Goal: Task Accomplishment & Management: Use online tool/utility

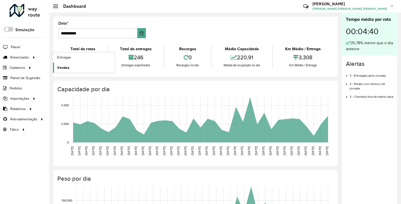
click at [65, 63] on link "Vendas" at bounding box center [84, 68] width 62 height 10
click at [27, 55] on span "Roteirizador" at bounding box center [20, 57] width 20 height 5
click at [67, 57] on span "Entregas" at bounding box center [64, 57] width 14 height 5
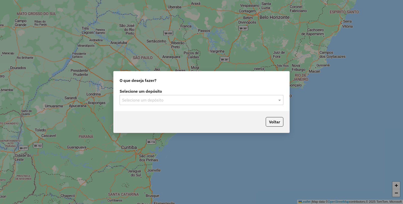
click at [204, 98] on input "text" at bounding box center [196, 100] width 148 height 6
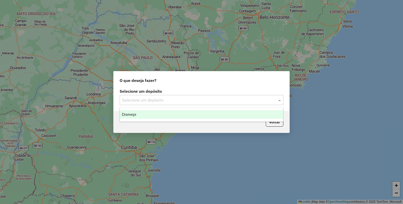
click at [155, 111] on div "Dismepi" at bounding box center [201, 114] width 163 height 9
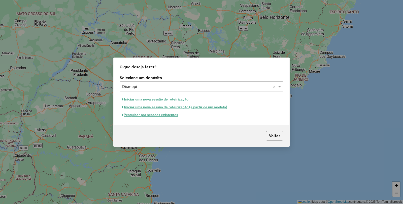
click at [155, 115] on button "Pesquisar por sessões existentes" at bounding box center [150, 115] width 61 height 8
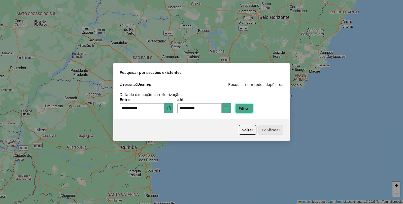
click at [253, 108] on button "Filtrar" at bounding box center [244, 109] width 18 height 10
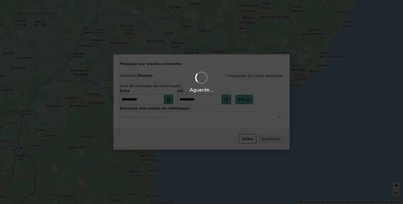
click at [192, 119] on div "Aguarde..." at bounding box center [201, 102] width 403 height 204
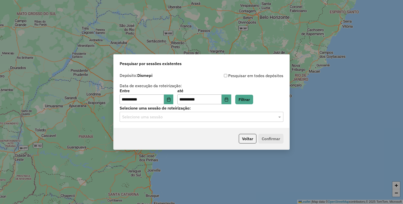
click at [192, 119] on input "text" at bounding box center [196, 117] width 148 height 6
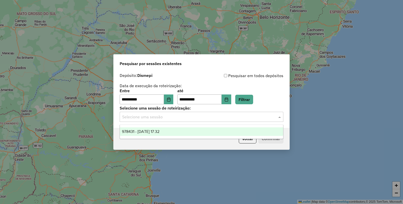
click at [181, 128] on div "978431 - [DATE] 17:32" at bounding box center [201, 132] width 163 height 9
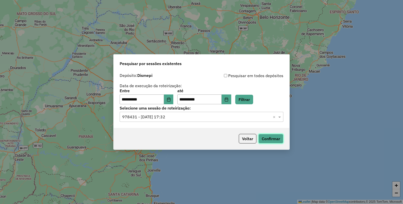
click at [263, 137] on button "Confirmar" at bounding box center [270, 139] width 25 height 10
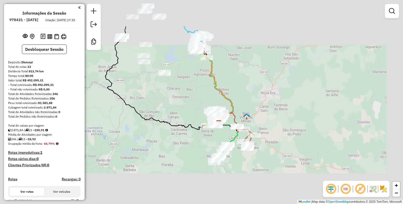
drag, startPoint x: 276, startPoint y: 76, endPoint x: 251, endPoint y: 146, distance: 74.9
click at [251, 147] on div "Janela de atendimento Grade de atendimento Capacidade Transportadoras Veículos …" at bounding box center [201, 102] width 403 height 204
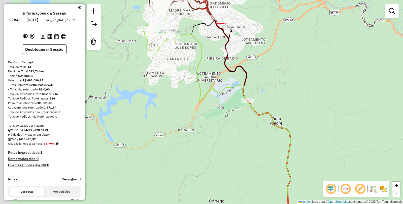
drag, startPoint x: 213, startPoint y: 146, endPoint x: 229, endPoint y: 134, distance: 20.8
click at [229, 134] on div "Janela de atendimento Grade de atendimento Capacidade Transportadoras Veículos …" at bounding box center [201, 102] width 403 height 204
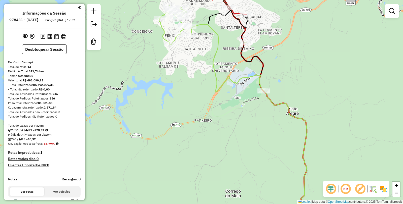
drag, startPoint x: 226, startPoint y: 117, endPoint x: 243, endPoint y: 105, distance: 20.1
click at [255, 97] on icon at bounding box center [120, 121] width 288 height 62
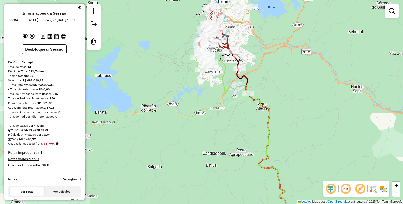
click at [205, 120] on div "Janela de atendimento Grade de atendimento Capacidade Transportadoras Veículos …" at bounding box center [201, 102] width 403 height 204
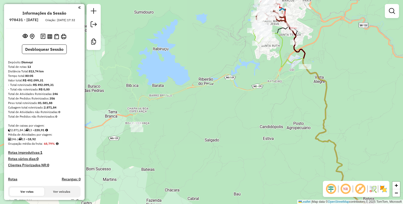
click at [251, 114] on div "Janela de atendimento Grade de atendimento Capacidade Transportadoras Veículos …" at bounding box center [201, 102] width 403 height 204
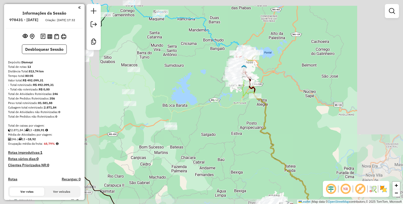
click at [229, 135] on div "Janela de atendimento Grade de atendimento Capacidade Transportadoras Veículos …" at bounding box center [201, 102] width 403 height 204
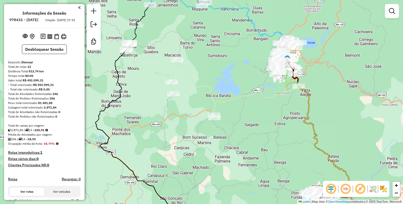
drag, startPoint x: 273, startPoint y: 110, endPoint x: 207, endPoint y: 126, distance: 68.4
click at [207, 126] on div "Janela de atendimento Grade de atendimento Capacidade Transportadoras Veículos …" at bounding box center [201, 102] width 403 height 204
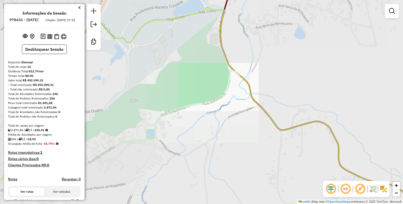
drag, startPoint x: 193, startPoint y: 129, endPoint x: 242, endPoint y: 102, distance: 55.8
click at [242, 102] on div "Janela de atendimento Grade de atendimento Capacidade Transportadoras Veículos …" at bounding box center [201, 102] width 403 height 204
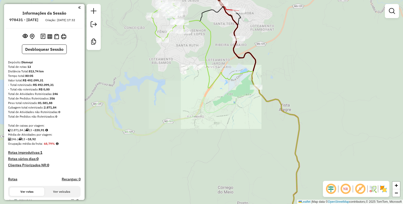
drag, startPoint x: 213, startPoint y: 107, endPoint x: 231, endPoint y: 96, distance: 21.3
click at [231, 96] on div "Janela de atendimento Grade de atendimento Capacidade Transportadoras Veículos …" at bounding box center [201, 102] width 403 height 204
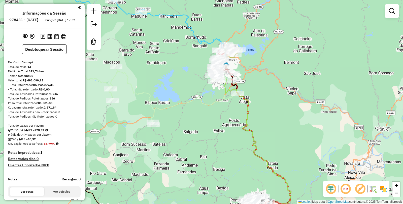
drag, startPoint x: 180, startPoint y: 107, endPoint x: 211, endPoint y: 106, distance: 31.0
click at [211, 106] on icon at bounding box center [151, 87] width 172 height 75
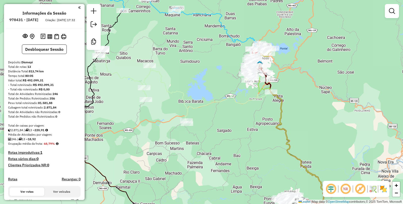
drag, startPoint x: 198, startPoint y: 107, endPoint x: 219, endPoint y: 110, distance: 21.6
click at [219, 110] on icon at bounding box center [185, 85] width 172 height 75
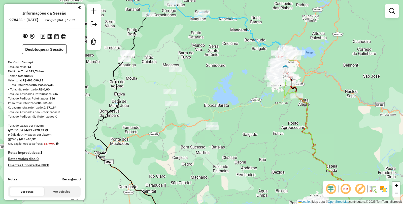
click at [202, 113] on div "Janela de atendimento Grade de atendimento Capacidade Transportadoras Veículos …" at bounding box center [201, 102] width 403 height 204
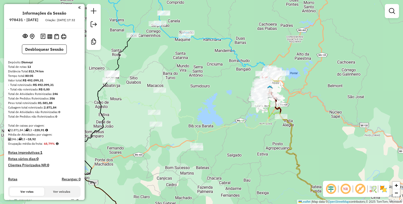
drag, startPoint x: 203, startPoint y: 114, endPoint x: 173, endPoint y: 134, distance: 35.9
click at [173, 134] on div "Janela de atendimento Grade de atendimento Capacidade Transportadoras Veículos …" at bounding box center [201, 102] width 403 height 204
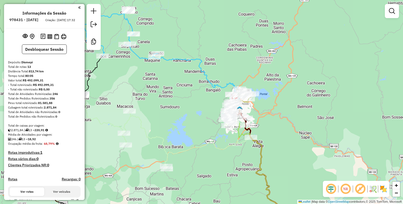
click at [179, 122] on div "Janela de atendimento Grade de atendimento Capacidade Transportadoras Veículos …" at bounding box center [201, 102] width 403 height 204
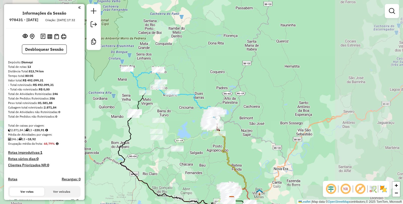
click at [197, 152] on div "Janela de atendimento Grade de atendimento Capacidade Transportadoras Veículos …" at bounding box center [201, 102] width 403 height 204
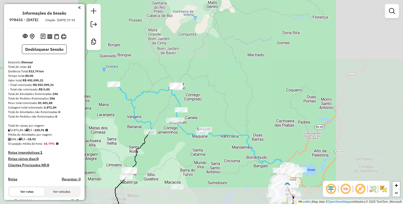
drag, startPoint x: 198, startPoint y: 157, endPoint x: 135, endPoint y: 120, distance: 73.4
click at [135, 120] on div "Janela de atendimento Grade de atendimento Capacidade Transportadoras Veículos …" at bounding box center [201, 102] width 403 height 204
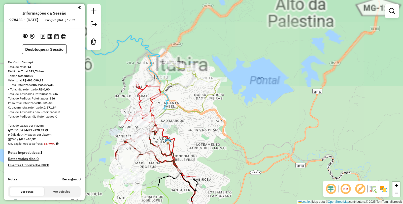
drag, startPoint x: 206, startPoint y: 108, endPoint x: 208, endPoint y: 89, distance: 19.7
click at [208, 89] on div "Janela de atendimento Grade de atendimento Capacidade Transportadoras Veículos …" at bounding box center [201, 102] width 403 height 204
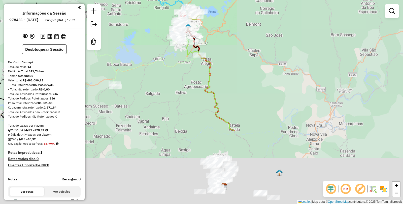
drag, startPoint x: 217, startPoint y: 144, endPoint x: 194, endPoint y: 35, distance: 111.7
click at [194, 36] on div "Janela de atendimento Grade de atendimento Capacidade Transportadoras Veículos …" at bounding box center [201, 102] width 403 height 204
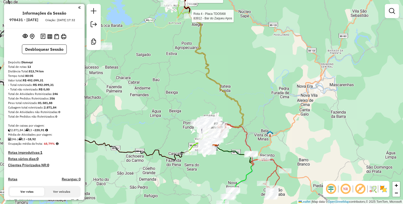
drag, startPoint x: 217, startPoint y: 108, endPoint x: 208, endPoint y: 77, distance: 32.7
click at [208, 77] on div "Rota 4 - Placa TDO5I68 83912 - Bar do Zaqueu Apos Rota 6 - Placa SIR5D23 2286 -…" at bounding box center [201, 102] width 403 height 204
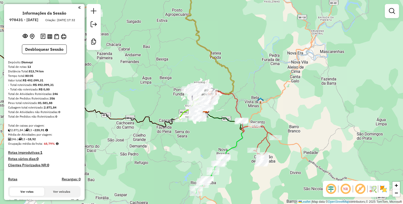
click at [205, 91] on div "Rota 4 - Placa TDO5I68 83912 - Bar do Zaqueu Apos Rota 6 - Placa SIR5D23 2286 -…" at bounding box center [201, 102] width 403 height 204
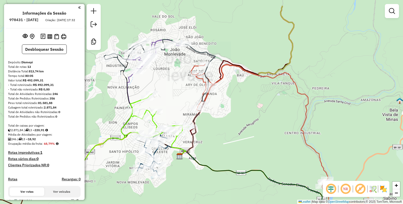
drag, startPoint x: 180, startPoint y: 81, endPoint x: 181, endPoint y: 85, distance: 4.0
click at [181, 85] on div "Rota 4 - Placa TDO5I68 83912 - Bar do Zaqueu Apos Rota 6 - Placa SIR5D23 2286 -…" at bounding box center [201, 102] width 403 height 204
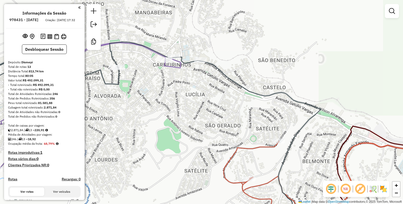
drag, startPoint x: 199, startPoint y: 75, endPoint x: 193, endPoint y: 90, distance: 16.2
click at [193, 90] on div "Rota 4 - Placa TDO5I68 83912 - Bar do Zaqueu Apos Rota 6 - Placa SIR5D23 2286 -…" at bounding box center [201, 102] width 403 height 204
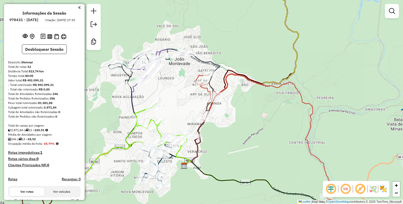
drag, startPoint x: 162, startPoint y: 98, endPoint x: 165, endPoint y: 97, distance: 3.7
click at [165, 97] on div "Rota 4 - Placa TDO5I68 83912 - Bar do Zaqueu Apos Rota 6 - Placa SIR5D23 2286 -…" at bounding box center [201, 102] width 403 height 204
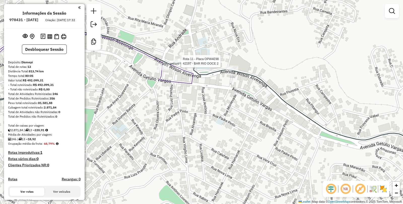
select select "**********"
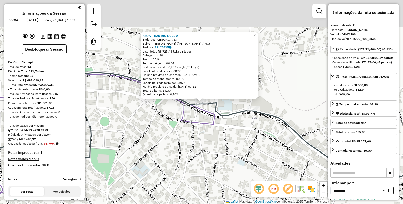
scroll to position [318, 0]
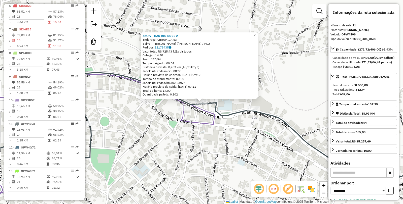
click at [116, 96] on div "42197 - BAR RIO DOCE 2 Endereço: CERAMICA 53 Bairro: [PERSON_NAME] ([PERSON_NAM…" at bounding box center [201, 102] width 403 height 204
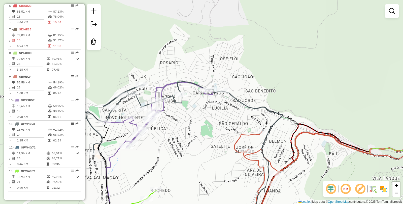
click at [170, 126] on div "Janela de atendimento Grade de atendimento Capacidade Transportadoras Veículos …" at bounding box center [201, 102] width 403 height 204
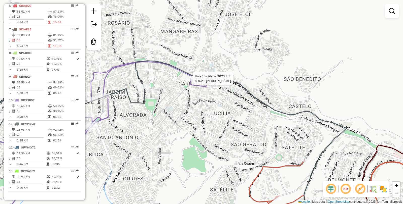
select select "**********"
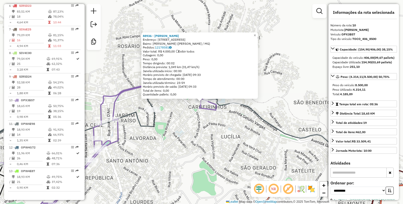
drag, startPoint x: 180, startPoint y: 91, endPoint x: 167, endPoint y: 86, distance: 14.0
click at [167, 86] on div "88936 - [PERSON_NAME]: [STREET_ADDRESS] Bairro: [PERSON_NAME] ([PERSON_NAME] / …" at bounding box center [199, 65] width 113 height 63
drag, startPoint x: 174, startPoint y: 94, endPoint x: 157, endPoint y: 78, distance: 23.7
click at [157, 78] on div "88936 - [PERSON_NAME]: [STREET_ADDRESS] Bairro: [PERSON_NAME] ([PERSON_NAME] / …" at bounding box center [199, 65] width 113 height 63
click at [258, 36] on link "×" at bounding box center [255, 35] width 6 height 6
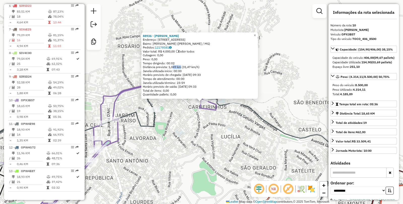
drag, startPoint x: 178, startPoint y: 68, endPoint x: 173, endPoint y: 68, distance: 5.3
click at [173, 68] on div "Distância prevista: 1,049 km (31,47 km/h)" at bounding box center [199, 67] width 113 height 4
click at [213, 120] on div "88936 - [PERSON_NAME]: [STREET_ADDRESS] Bairro: [PERSON_NAME] ([PERSON_NAME] / …" at bounding box center [201, 102] width 403 height 204
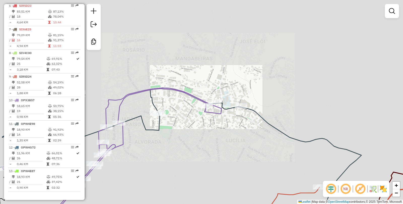
drag, startPoint x: 220, startPoint y: 107, endPoint x: 224, endPoint y: 99, distance: 9.8
click at [224, 99] on div "Janela de atendimento Grade de atendimento Capacidade Transportadoras Veículos …" at bounding box center [201, 102] width 403 height 204
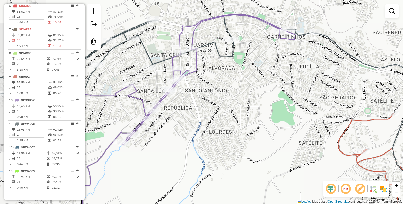
drag, startPoint x: 188, startPoint y: 111, endPoint x: 200, endPoint y: 105, distance: 13.1
click at [200, 104] on div "Janela de atendimento Grade de atendimento Capacidade Transportadoras Veículos …" at bounding box center [201, 102] width 403 height 204
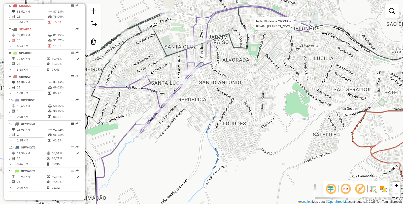
select select "**********"
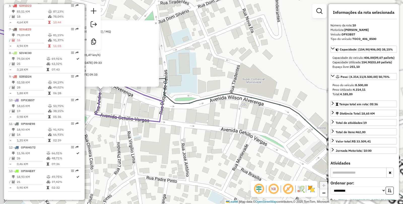
drag, startPoint x: 191, startPoint y: 127, endPoint x: 287, endPoint y: 141, distance: 96.9
click at [287, 141] on div "88936 - [PERSON_NAME]: [STREET_ADDRESS] Bairro: [PERSON_NAME] ([PERSON_NAME] / …" at bounding box center [201, 102] width 403 height 204
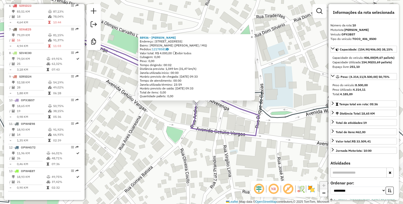
click at [255, 36] on link "×" at bounding box center [252, 37] width 6 height 6
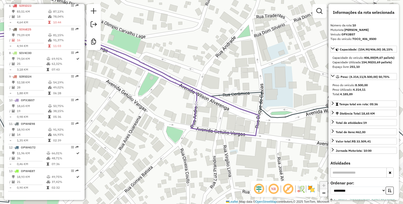
click at [176, 97] on div "Rota 10 - Placa OPX3B57 88936 - [PERSON_NAME] de atendimento Grade de atendimen…" at bounding box center [201, 102] width 403 height 204
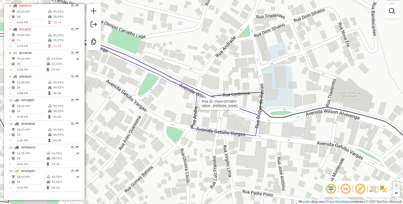
select select "**********"
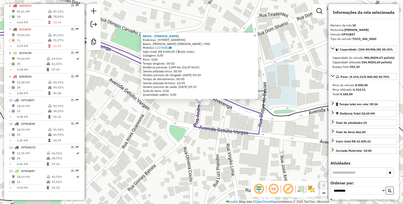
click at [258, 36] on link "×" at bounding box center [255, 35] width 6 height 6
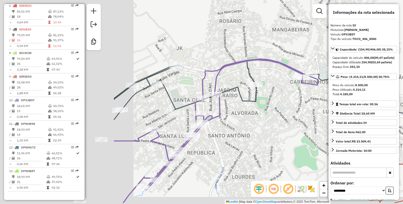
drag, startPoint x: 283, startPoint y: 107, endPoint x: 293, endPoint y: 103, distance: 10.7
click at [293, 103] on div "Janela de atendimento Grade de atendimento Capacidade Transportadoras Veículos …" at bounding box center [201, 102] width 403 height 204
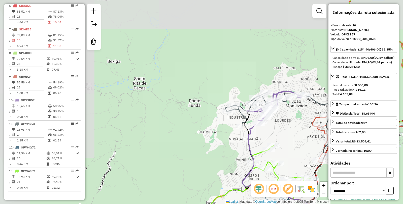
drag, startPoint x: 181, startPoint y: 117, endPoint x: 168, endPoint y: 112, distance: 14.4
click at [165, 114] on div "Rota 13 - Placa OPW4E87 41156 - SOLANGE DAS GRACAS Rota 13 - Placa OPW4E87 8344…" at bounding box center [201, 102] width 403 height 204
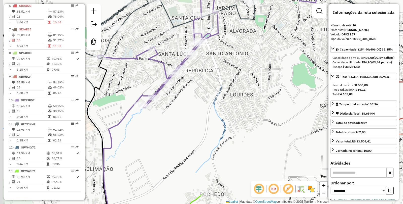
drag, startPoint x: 195, startPoint y: 134, endPoint x: 198, endPoint y: 132, distance: 2.9
click at [198, 132] on div "Janela de atendimento Grade de atendimento Capacidade Transportadoras Veículos …" at bounding box center [201, 102] width 403 height 204
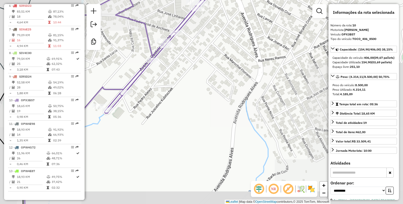
drag, startPoint x: 186, startPoint y: 70, endPoint x: 178, endPoint y: 87, distance: 18.8
click at [178, 86] on div "Janela de atendimento Grade de atendimento Capacidade Transportadoras Veículos …" at bounding box center [201, 102] width 403 height 204
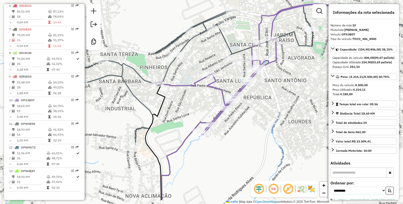
click at [228, 144] on div "Janela de atendimento Grade de atendimento Capacidade Transportadoras Veículos …" at bounding box center [201, 102] width 403 height 204
